Goal: Transaction & Acquisition: Purchase product/service

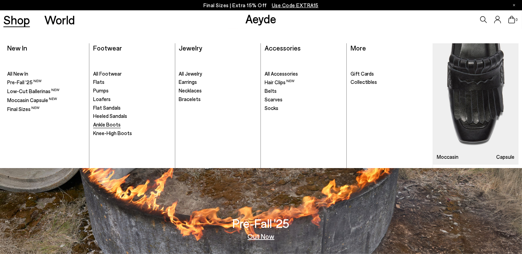
click at [112, 125] on span "Ankle Boots" at bounding box center [107, 124] width 28 height 6
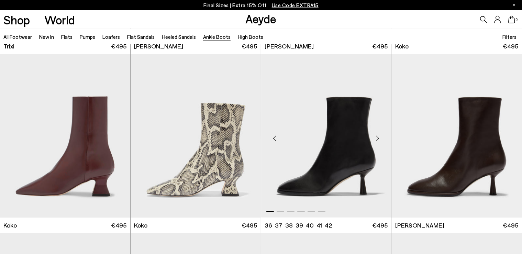
scroll to position [363, 0]
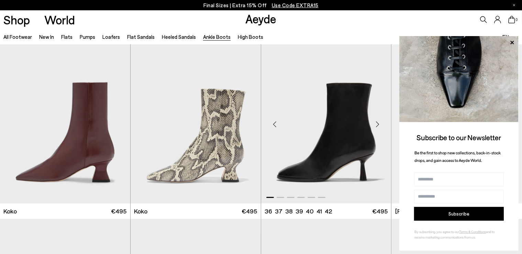
click at [377, 124] on div "Next slide" at bounding box center [377, 124] width 21 height 21
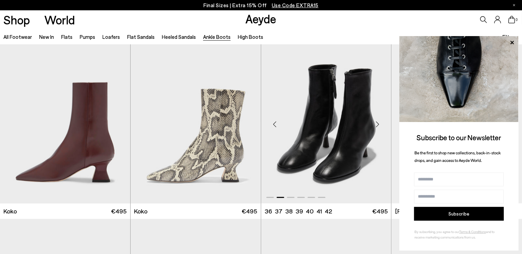
click at [379, 126] on div "Next slide" at bounding box center [377, 124] width 21 height 21
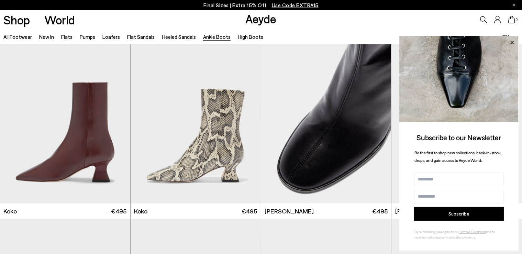
click at [515, 41] on icon at bounding box center [512, 42] width 9 height 9
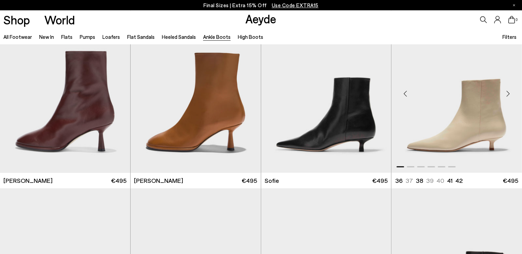
scroll to position [581, 0]
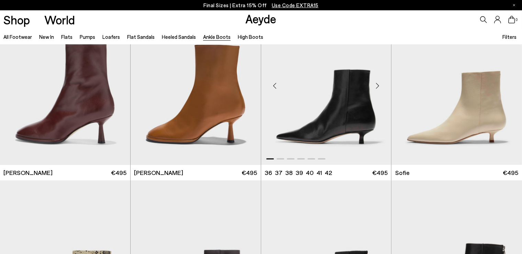
click at [379, 84] on div "Next slide" at bounding box center [377, 86] width 21 height 21
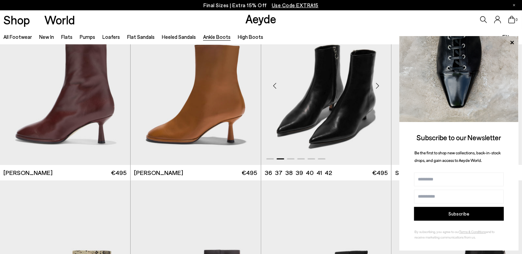
click at [379, 84] on div "Next slide" at bounding box center [377, 86] width 21 height 21
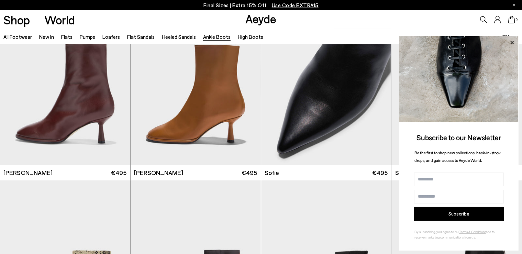
click at [515, 40] on icon at bounding box center [512, 42] width 9 height 9
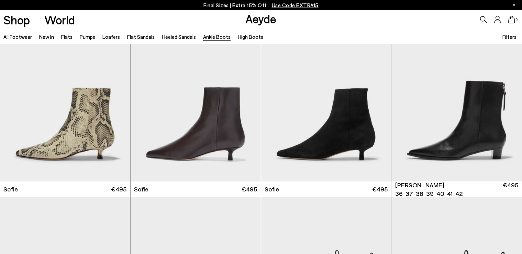
scroll to position [726, 0]
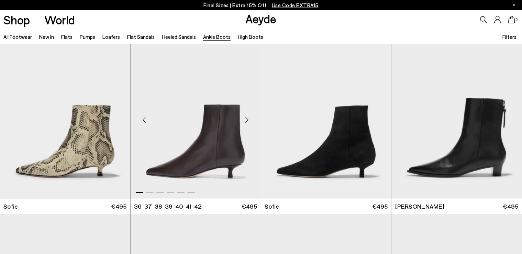
click at [213, 128] on img "1 / 6" at bounding box center [196, 117] width 130 height 164
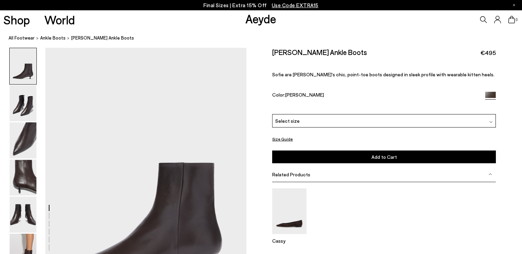
scroll to position [109, 0]
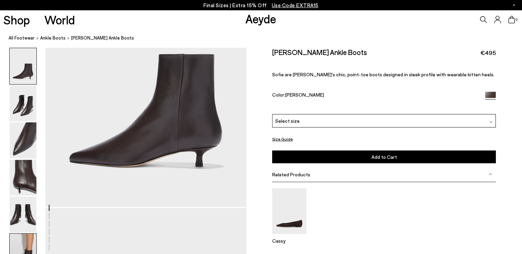
click at [28, 245] on img at bounding box center [23, 252] width 27 height 36
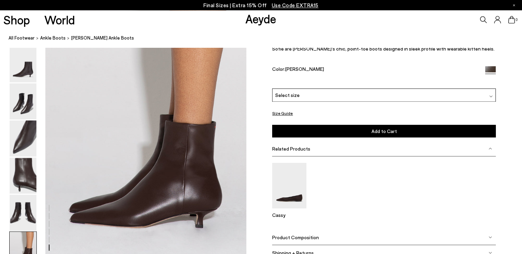
scroll to position [1393, 0]
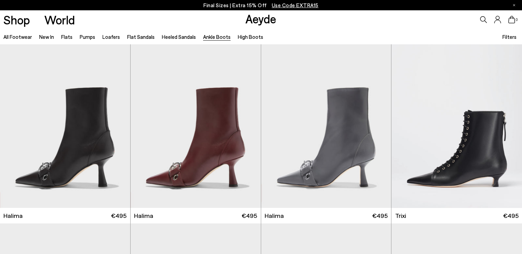
scroll to position [871, 0]
